Goal: Transaction & Acquisition: Purchase product/service

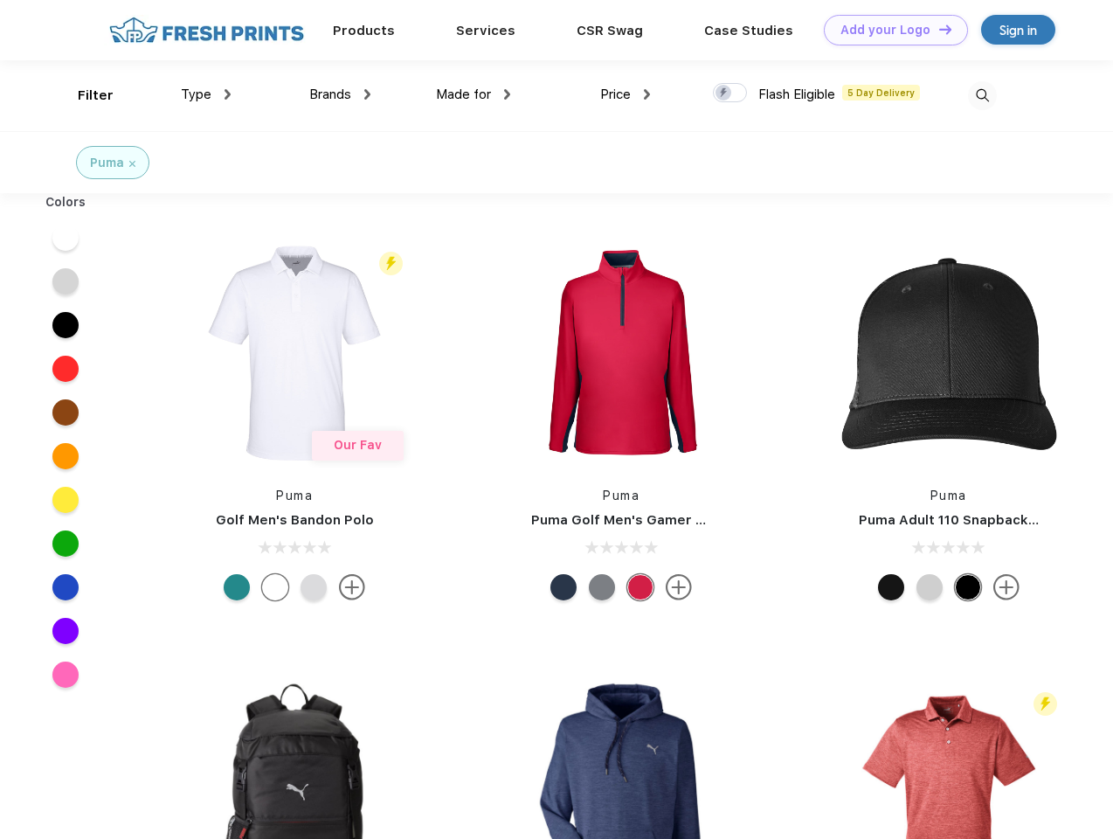
click at [889, 30] on link "Add your Logo Design Tool" at bounding box center [896, 30] width 144 height 31
click at [0, 0] on div "Design Tool" at bounding box center [0, 0] width 0 height 0
click at [937, 29] on link "Add your Logo Design Tool" at bounding box center [896, 30] width 144 height 31
click at [84, 95] on div "Filter" at bounding box center [96, 96] width 36 height 20
click at [206, 94] on span "Type" at bounding box center [196, 94] width 31 height 16
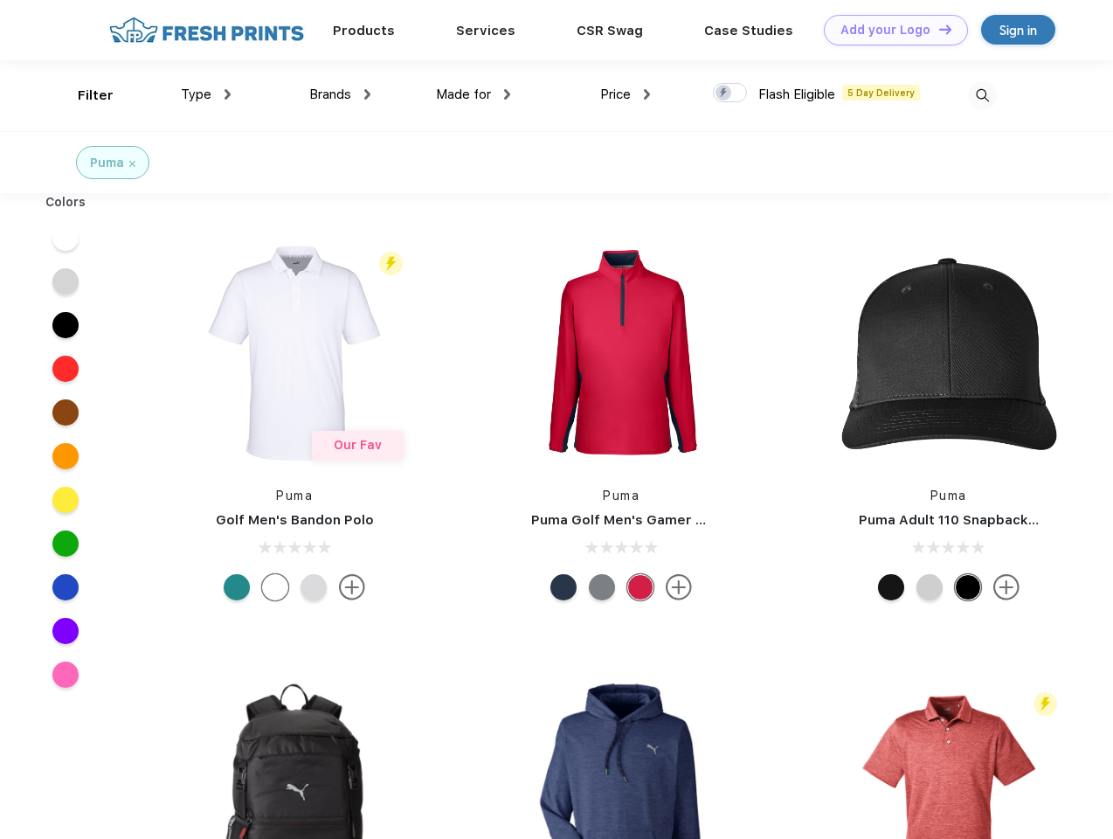
click at [340, 94] on span "Brands" at bounding box center [330, 94] width 42 height 16
click at [473, 94] on span "Made for" at bounding box center [463, 94] width 55 height 16
click at [625, 94] on span "Price" at bounding box center [615, 94] width 31 height 16
click at [730, 93] on div at bounding box center [730, 92] width 34 height 19
click at [724, 93] on input "checkbox" at bounding box center [718, 87] width 11 height 11
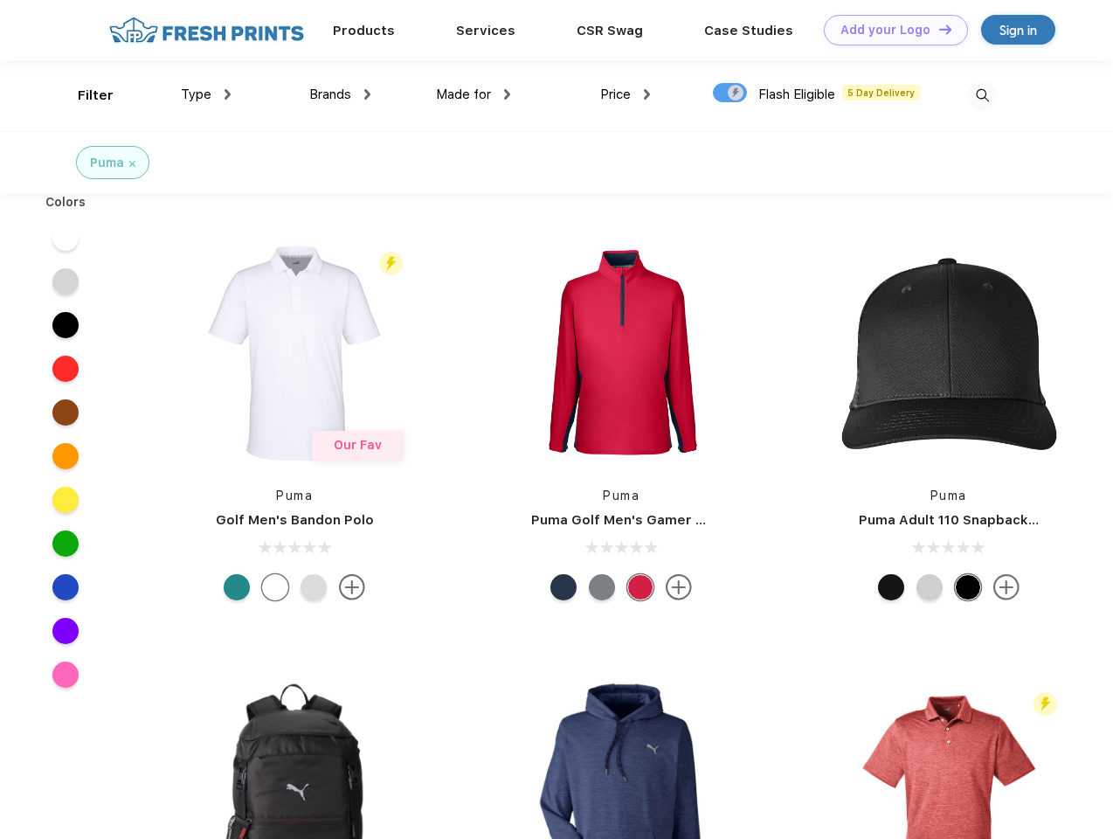
click at [982, 95] on img at bounding box center [982, 95] width 29 height 29
